Goal: Task Accomplishment & Management: Use online tool/utility

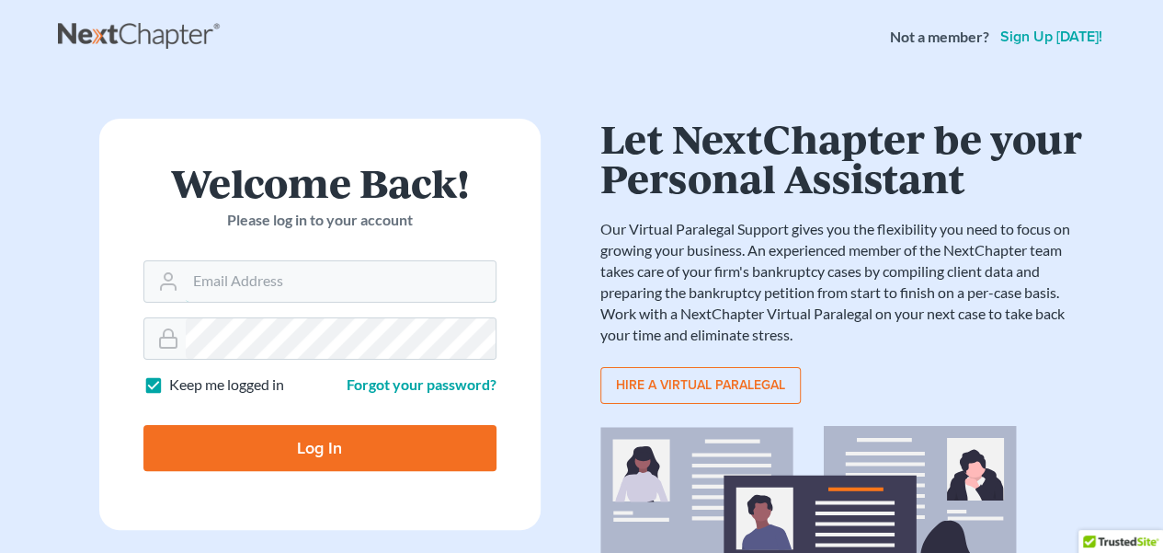
type input "[EMAIL_ADDRESS][DOMAIN_NAME]"
click at [384, 437] on input "Log In" at bounding box center [319, 448] width 353 height 46
type input "Thinking..."
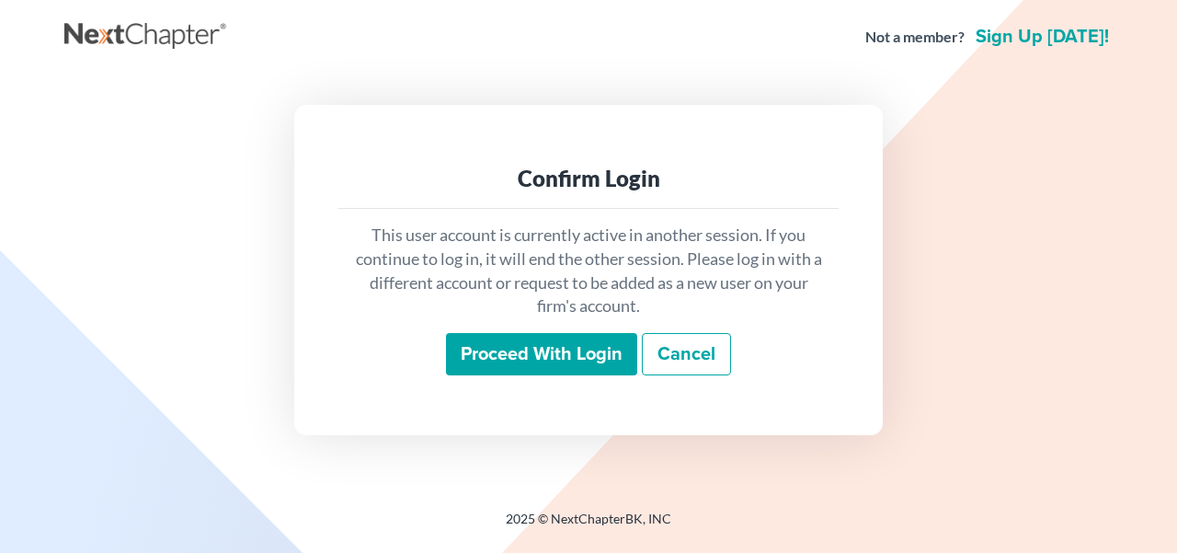
click at [519, 358] on input "Proceed with login" at bounding box center [541, 354] width 191 height 42
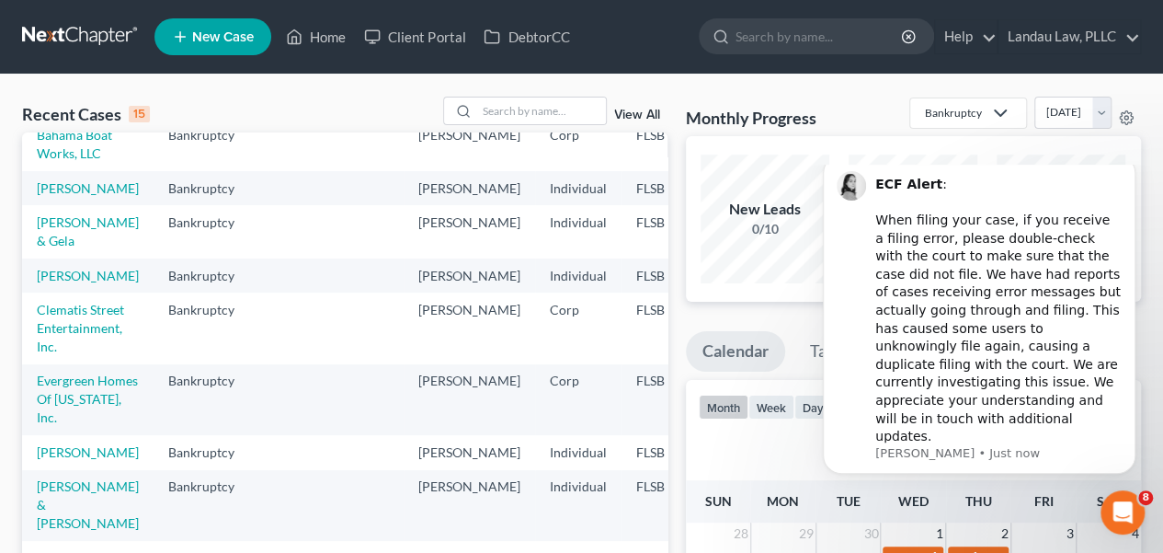
scroll to position [276, 0]
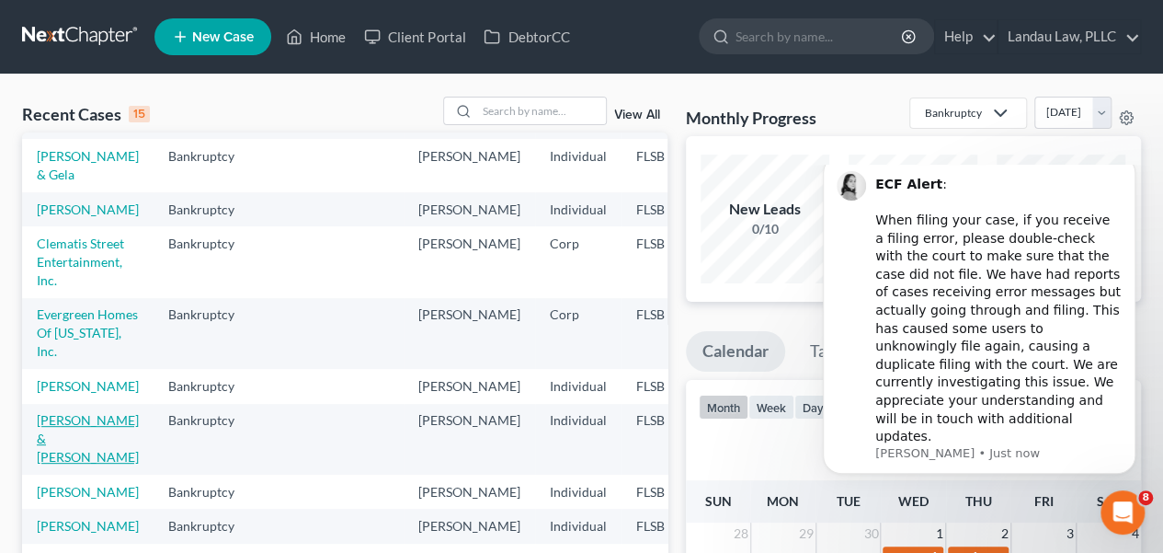
click at [70, 464] on link "Napier, Brian & Shari" at bounding box center [88, 438] width 102 height 52
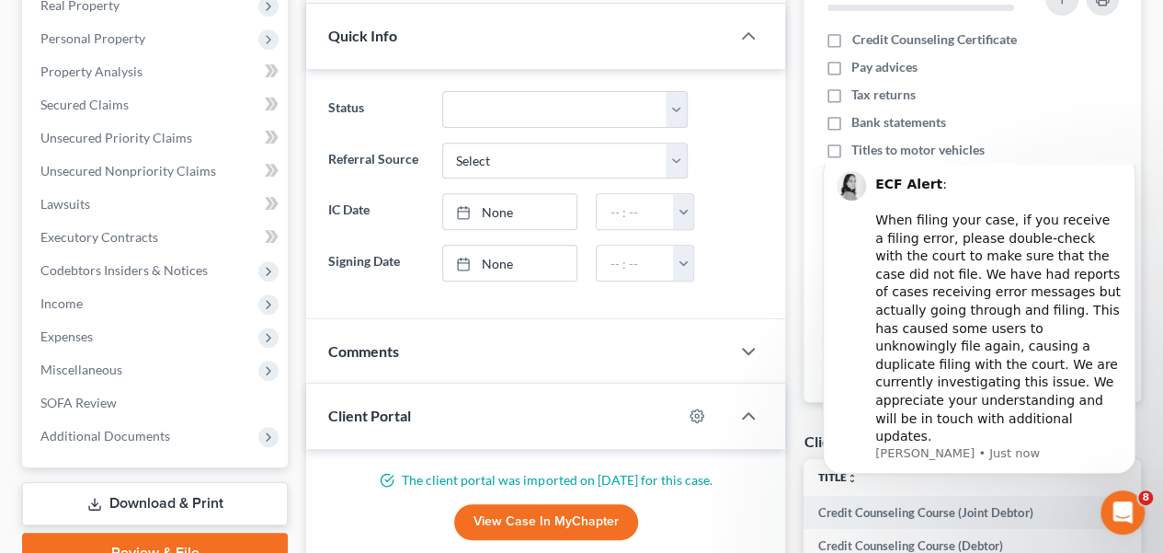
scroll to position [305, 0]
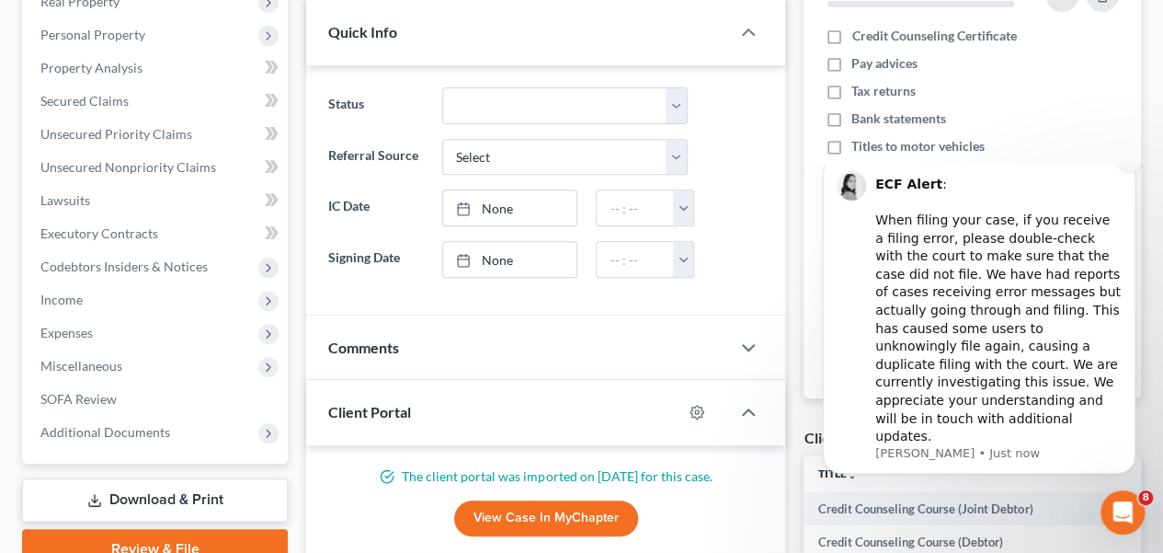
click at [1131, 165] on icon "Dismiss notification" at bounding box center [1130, 159] width 10 height 10
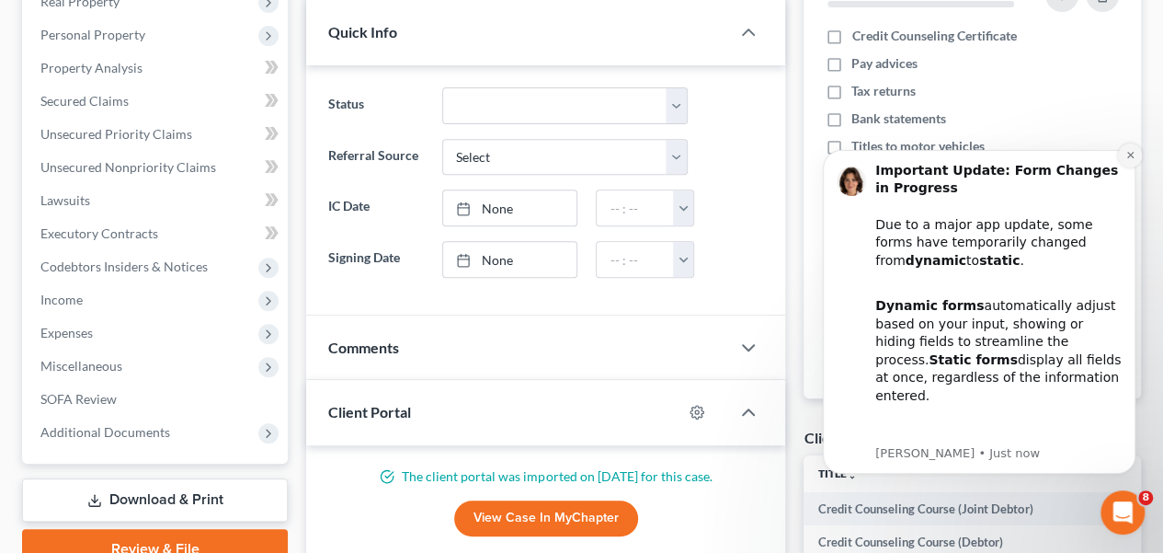
click at [1127, 150] on icon "Dismiss notification" at bounding box center [1130, 155] width 10 height 10
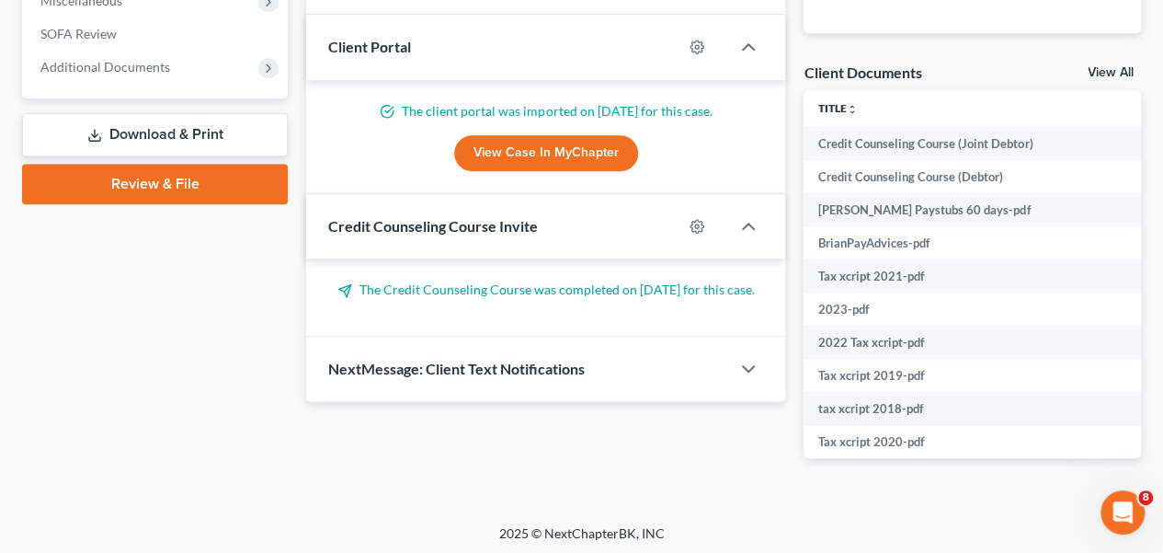
scroll to position [673, 0]
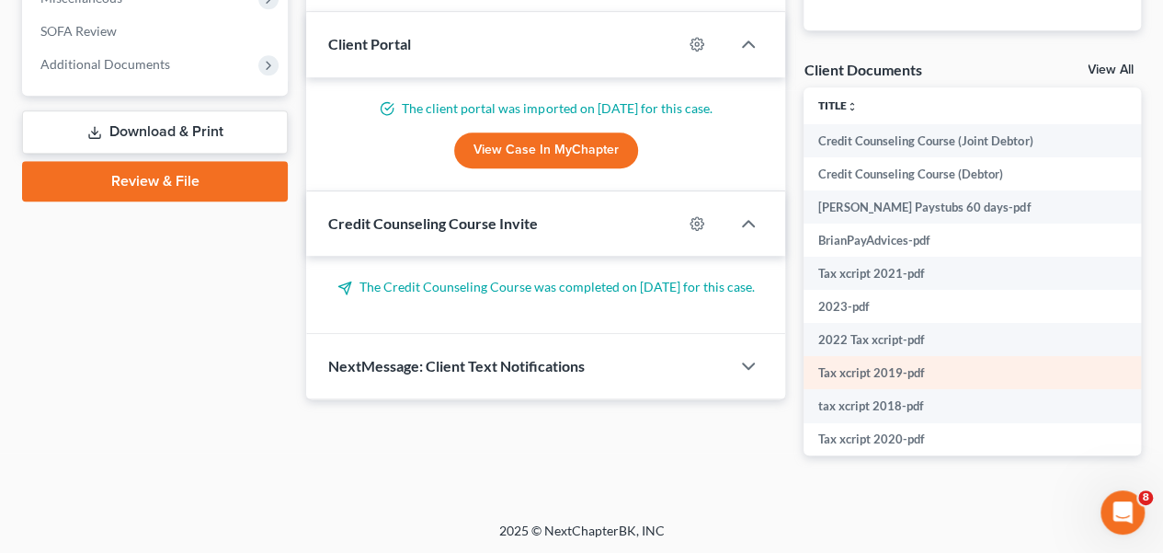
click at [865, 365] on td "Tax xcript 2019-pdf" at bounding box center [1023, 372] width 438 height 33
click at [897, 371] on td "Tax xcript 2019-pdf" at bounding box center [1023, 372] width 438 height 33
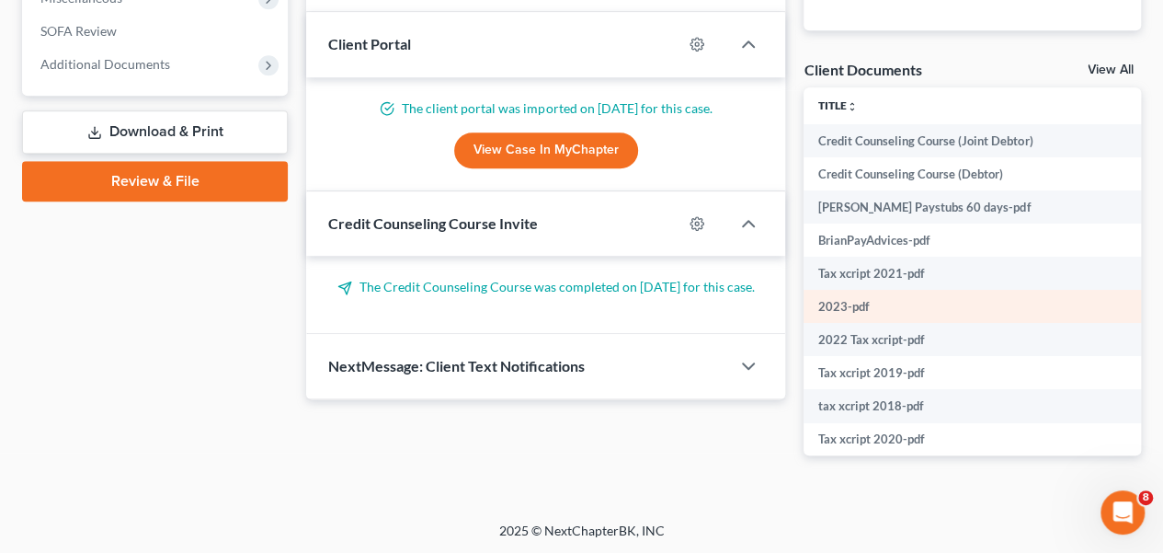
click at [869, 301] on td "2023-pdf" at bounding box center [1023, 306] width 438 height 33
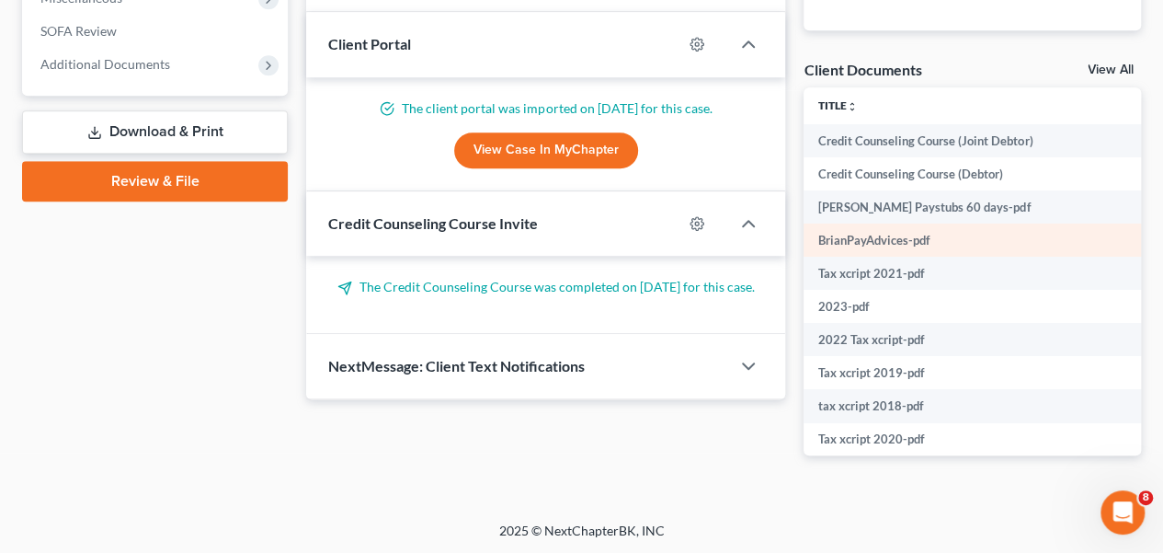
click at [883, 240] on td "BrianPayAdvices-pdf" at bounding box center [1023, 239] width 438 height 33
click at [916, 236] on td "BrianPayAdvices-pdf" at bounding box center [1023, 239] width 438 height 33
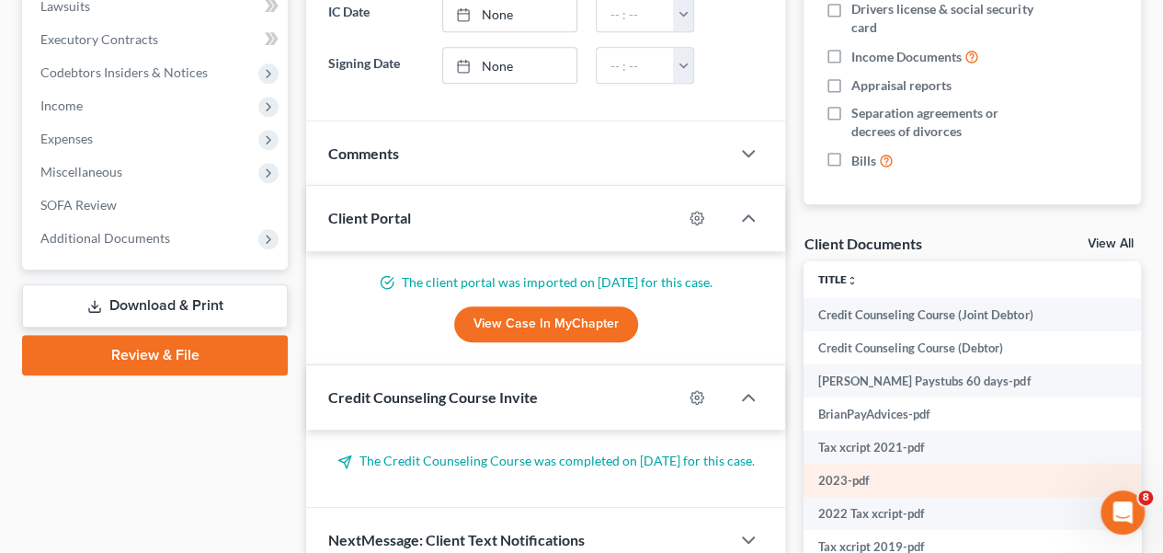
scroll to position [489, 0]
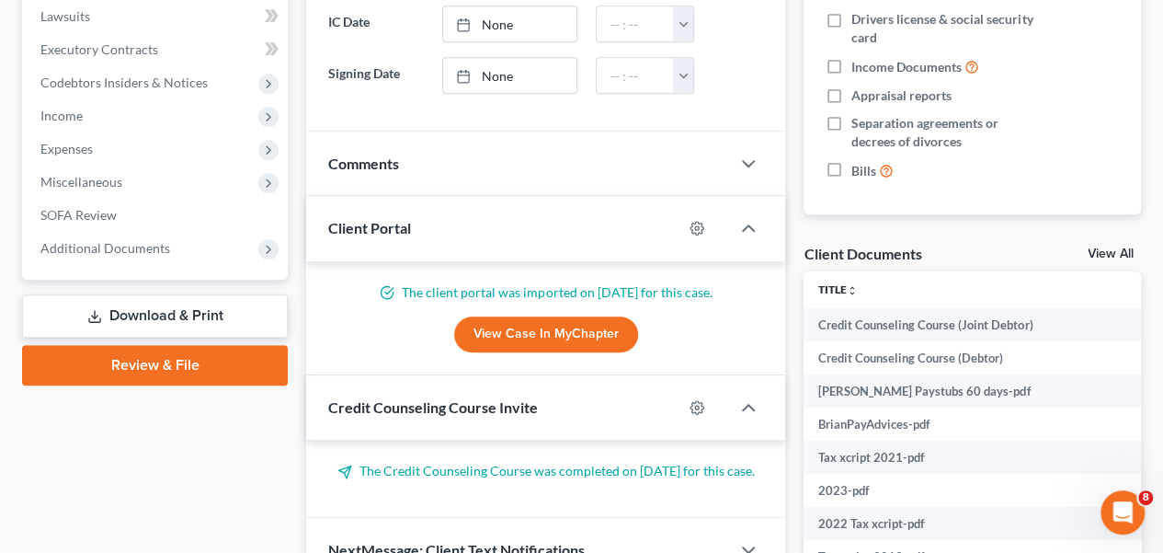
click at [542, 328] on link "View Case in MyChapter" at bounding box center [546, 334] width 184 height 37
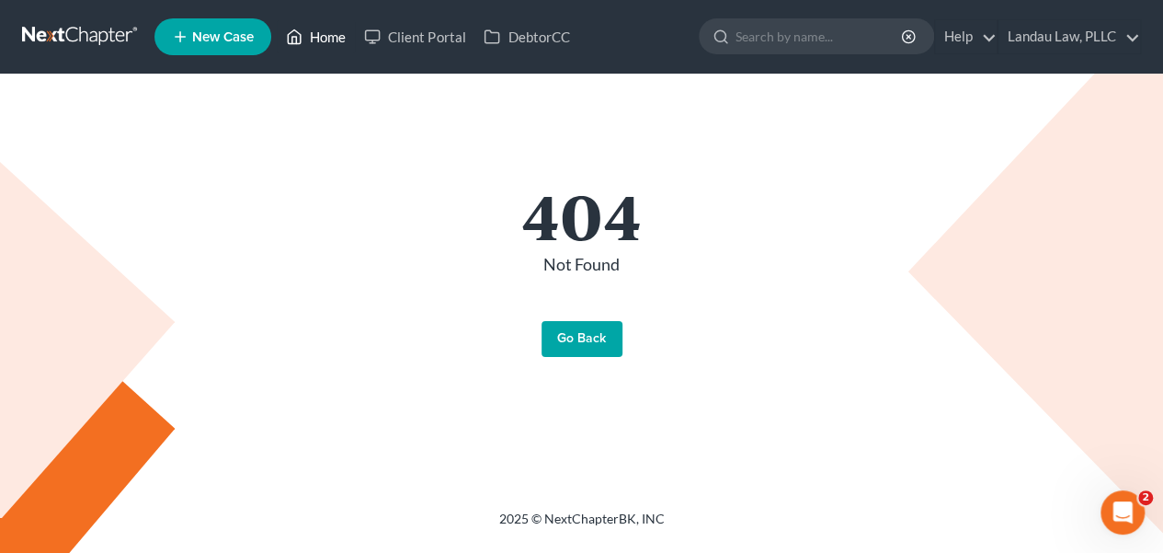
click at [322, 36] on link "Home" at bounding box center [316, 36] width 78 height 33
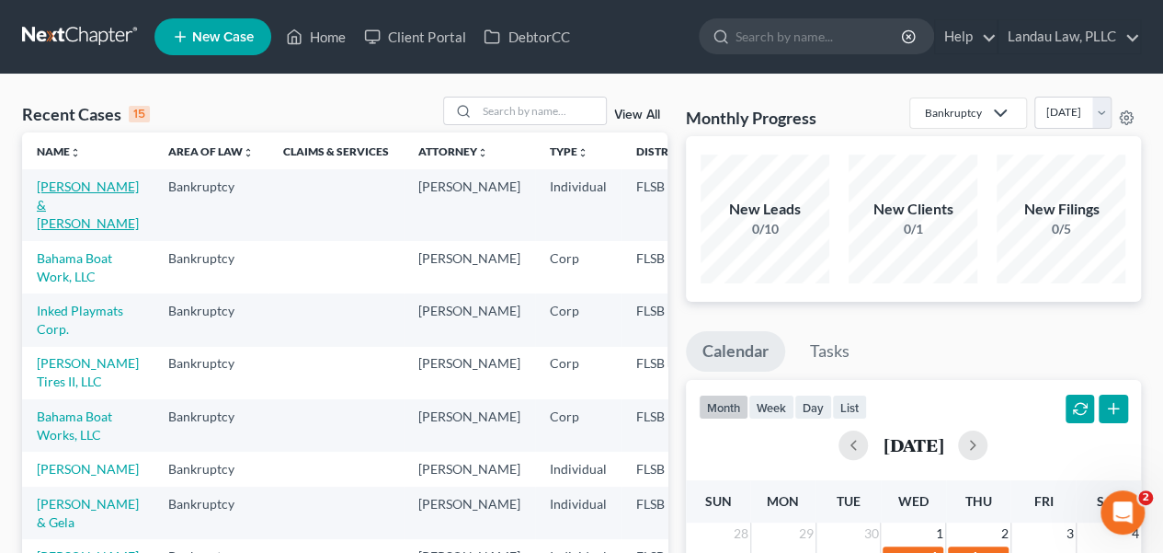
drag, startPoint x: 108, startPoint y: 379, endPoint x: 44, endPoint y: 197, distance: 193.1
click at [44, 197] on link "[PERSON_NAME] & [PERSON_NAME]" at bounding box center [88, 204] width 102 height 52
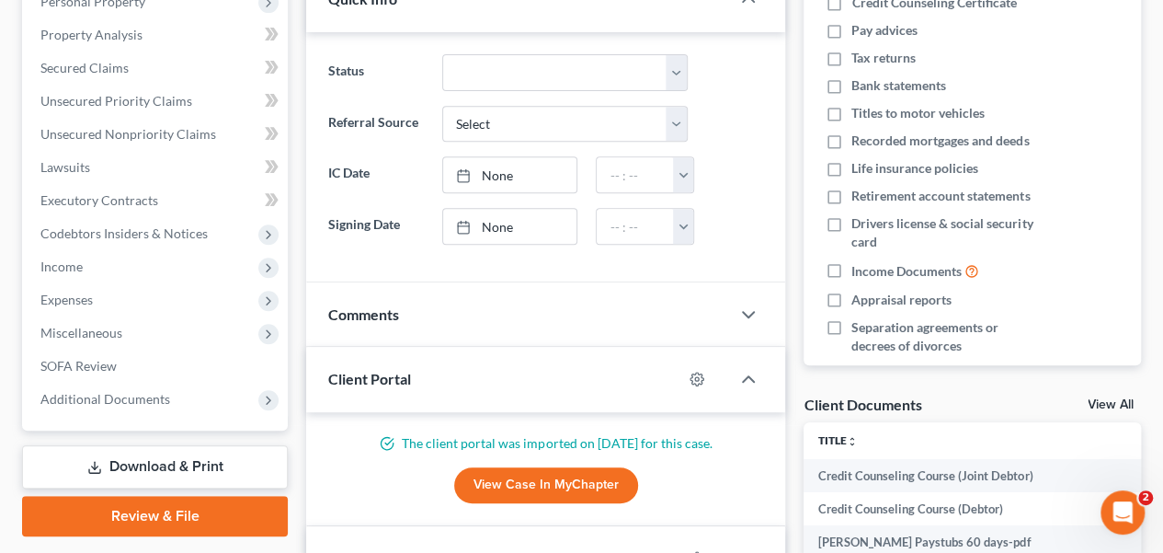
scroll to position [368, 0]
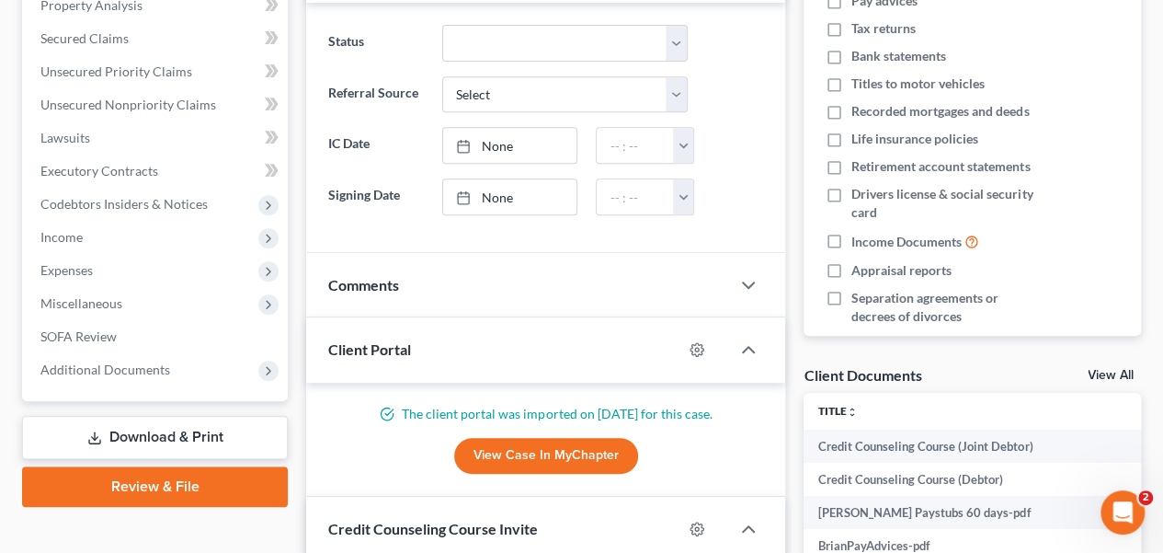
click at [525, 459] on link "View Case in MyChapter" at bounding box center [546, 456] width 184 height 37
